Goal: Check status

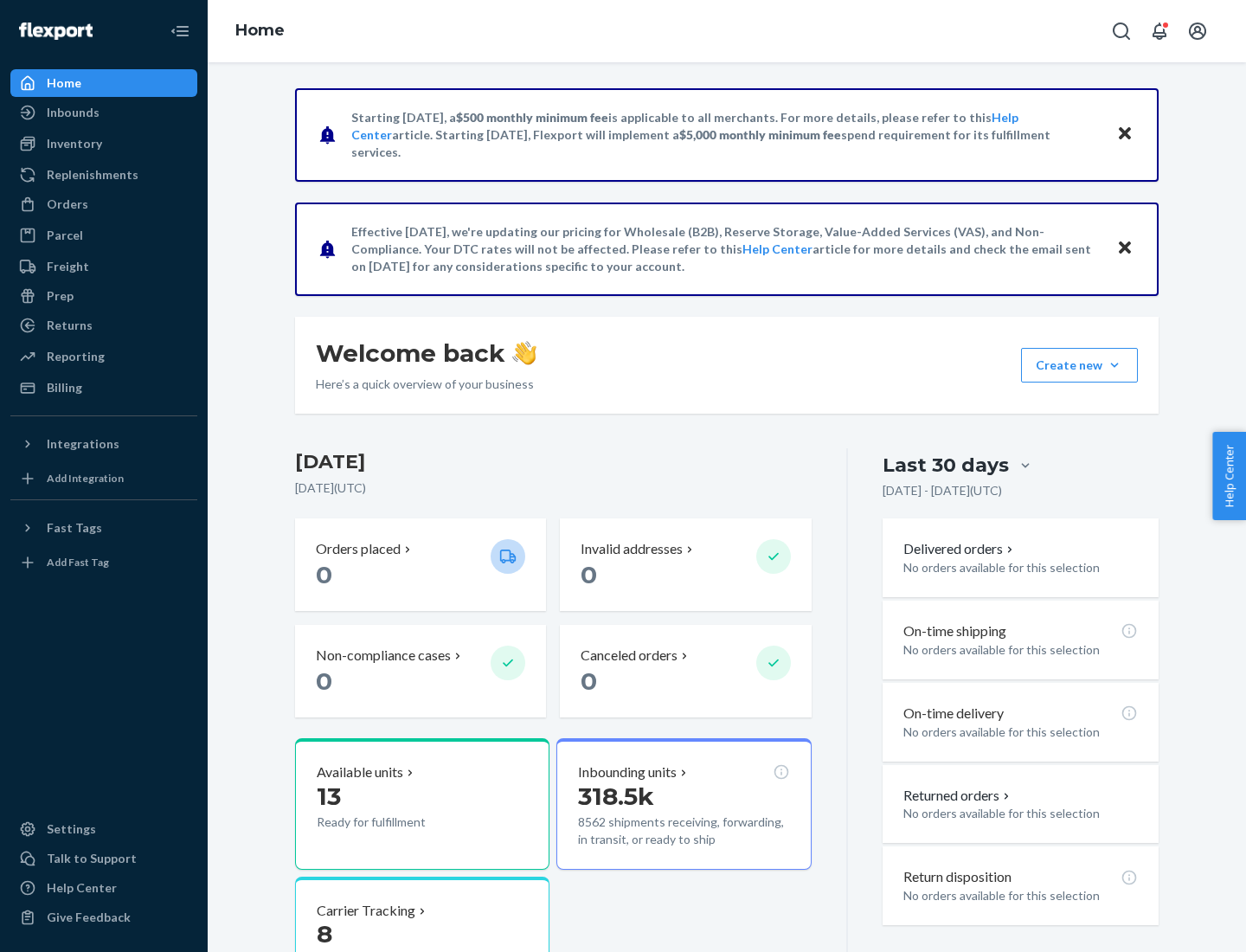
click at [1114, 365] on button "Create new Create new inbound Create new order Create new product" at bounding box center [1079, 365] width 117 height 35
click at [72, 112] on div "Inbounds" at bounding box center [73, 112] width 53 height 17
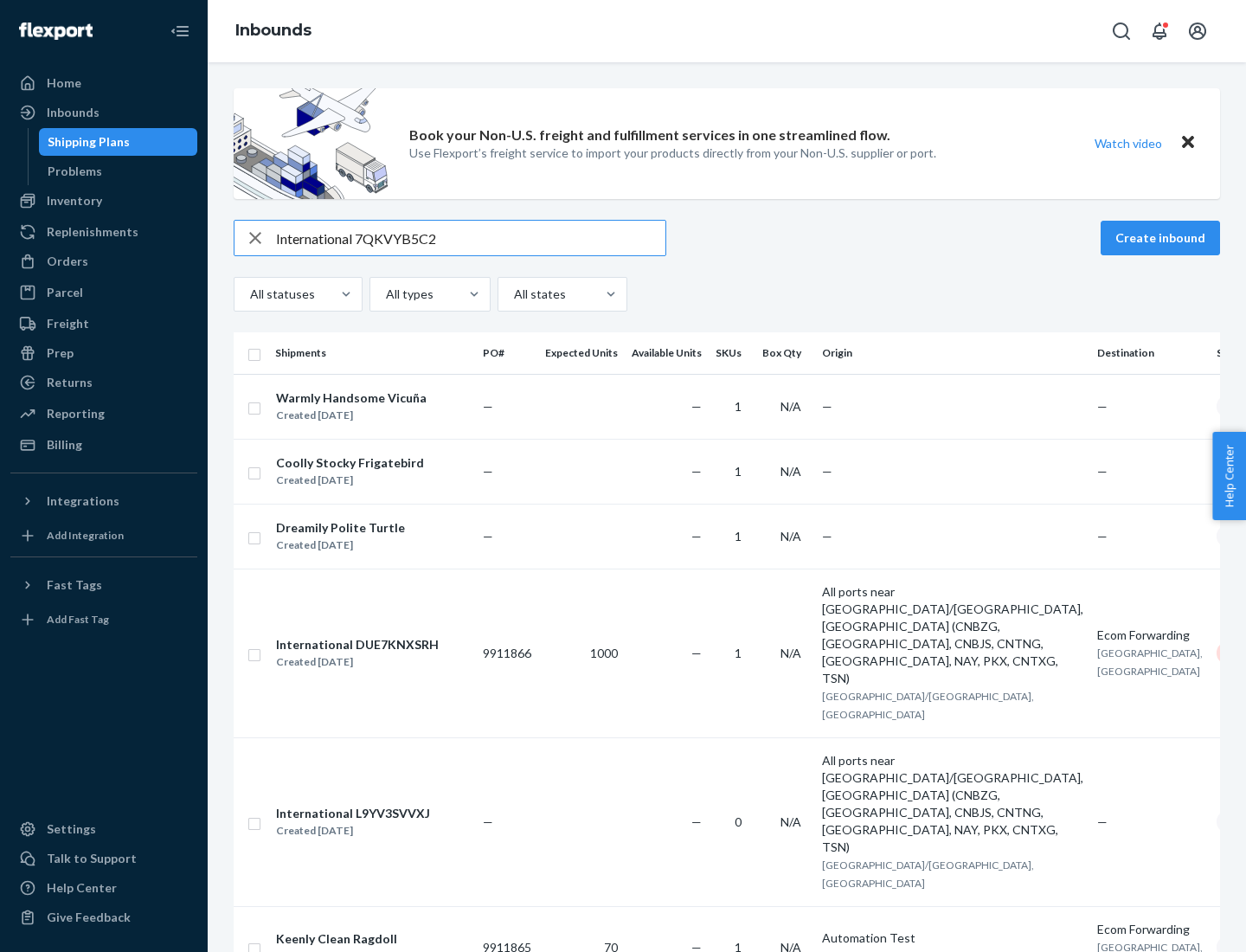
type input "International 7QKVYB5C29"
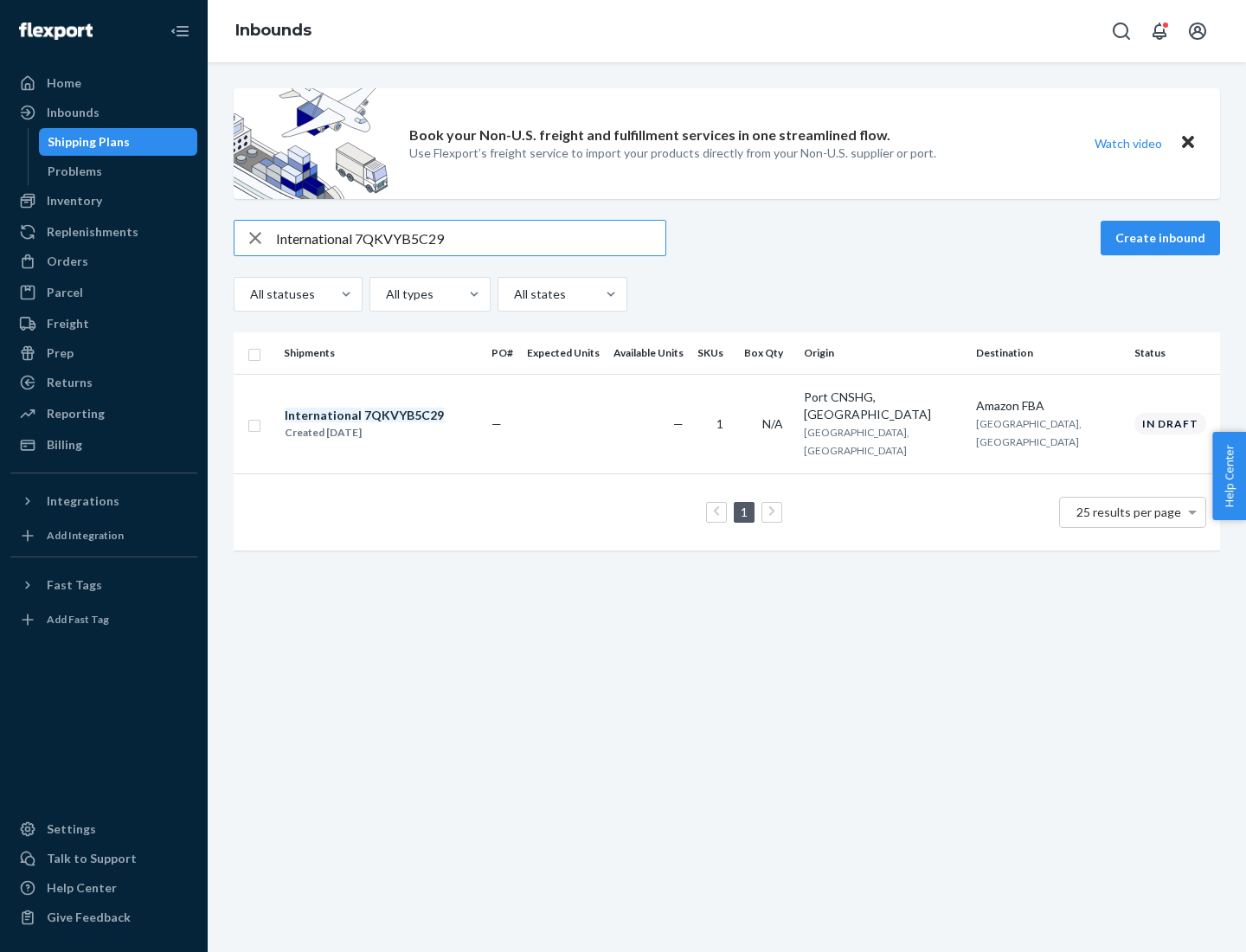
click at [394, 424] on div "Created [DATE]" at bounding box center [365, 432] width 160 height 17
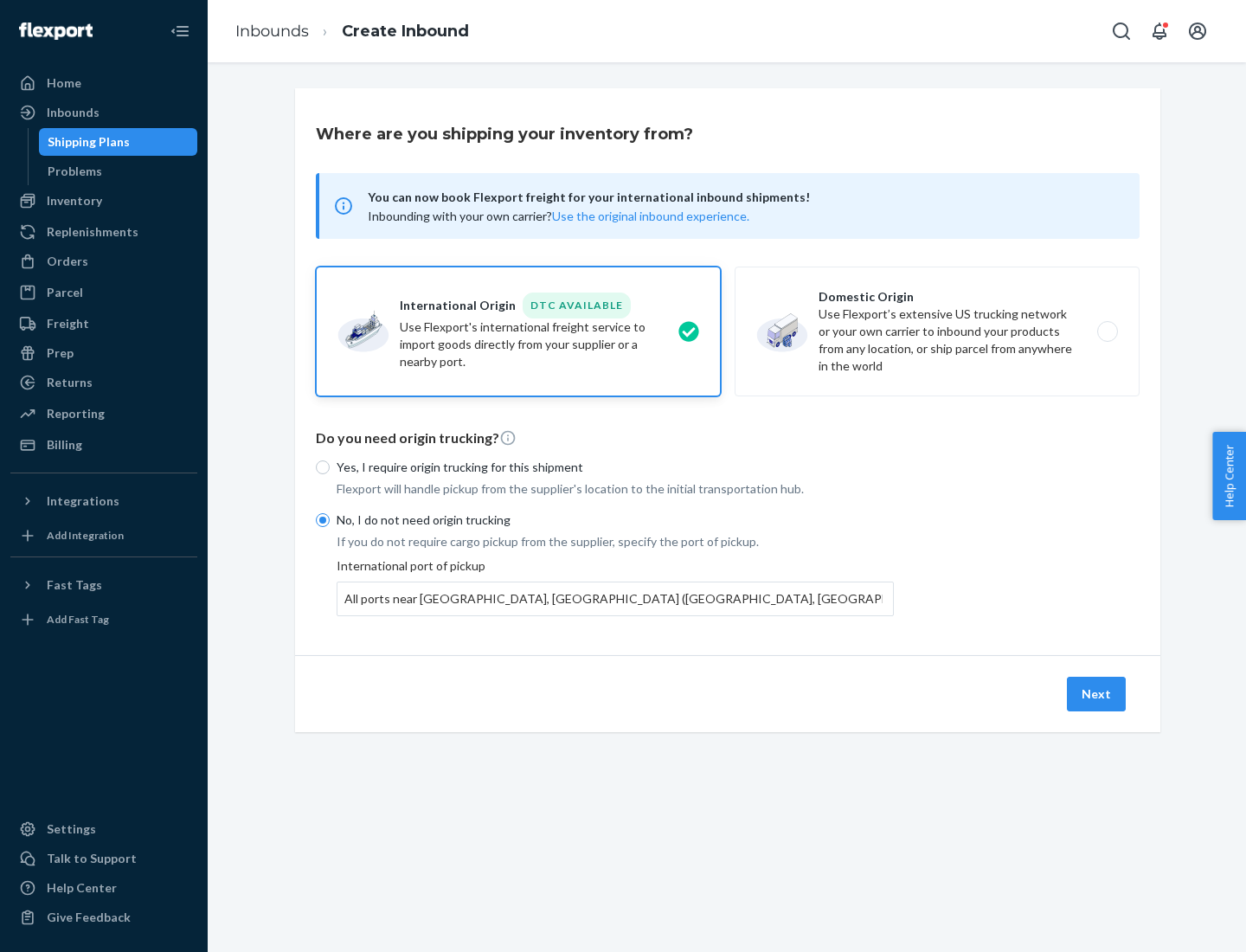
click at [1097, 693] on button "Next" at bounding box center [1096, 694] width 59 height 35
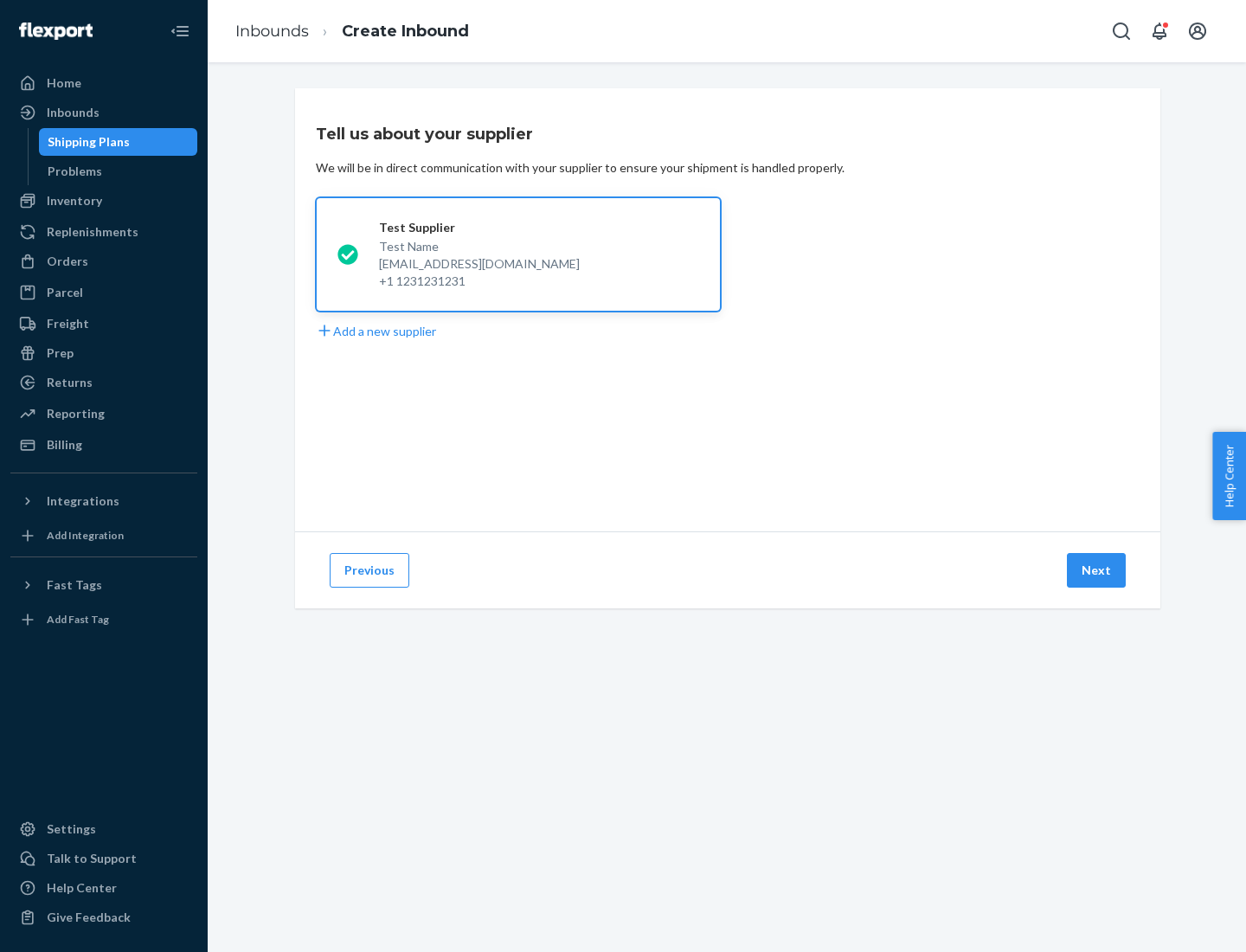
click at [1097, 570] on button "Next" at bounding box center [1096, 570] width 59 height 35
